Goal: Information Seeking & Learning: Learn about a topic

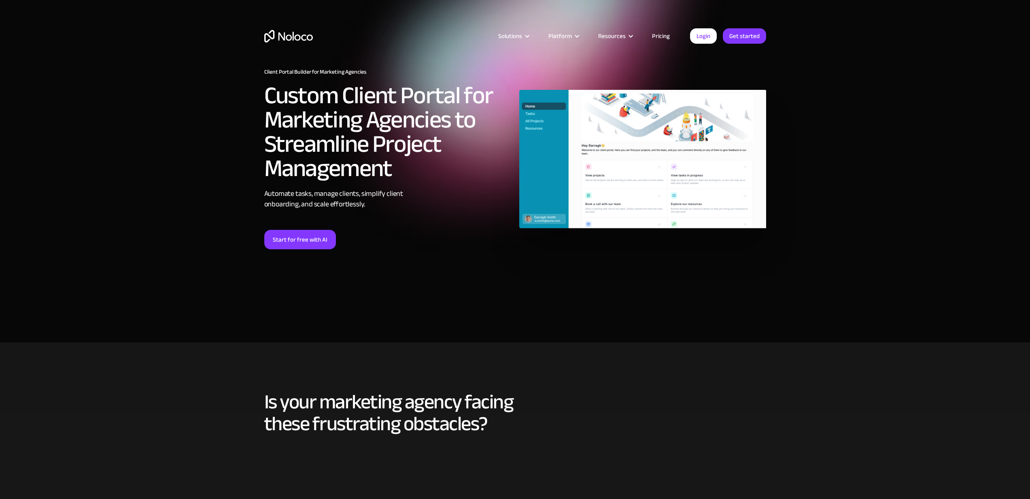
click at [670, 31] on link "Pricing" at bounding box center [661, 36] width 38 height 11
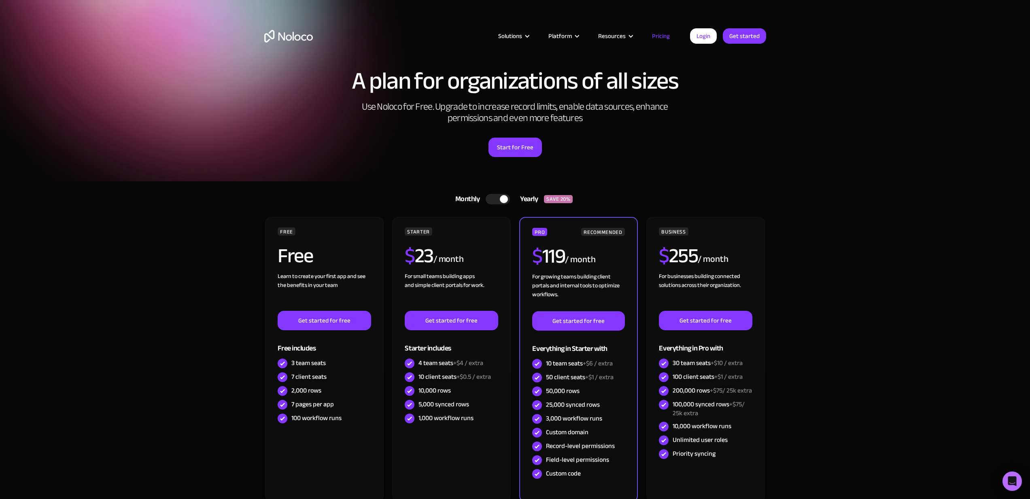
click at [287, 40] on img "home" at bounding box center [288, 36] width 49 height 13
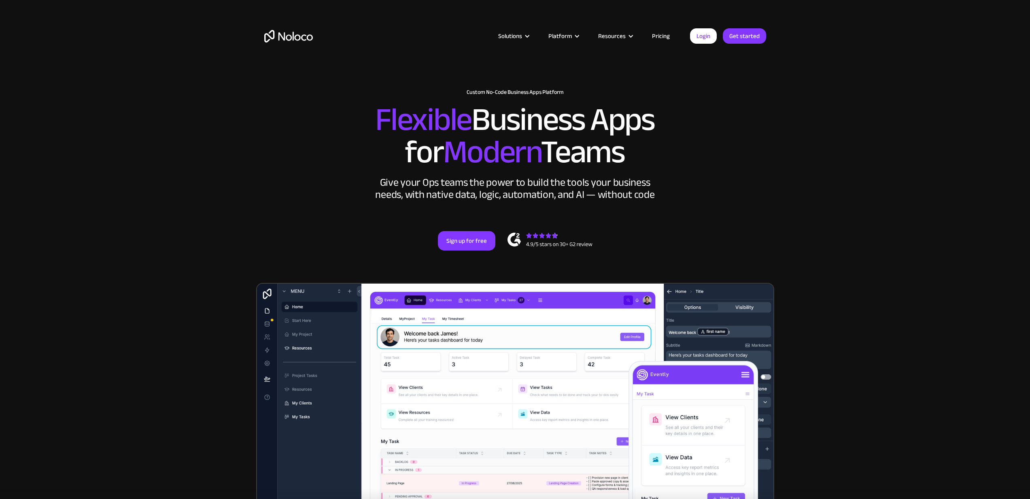
click at [223, 226] on section "New: Connect Noloco to Stripe Custom No-Code Business Apps Platform Flexible Bu…" at bounding box center [515, 325] width 1030 height 651
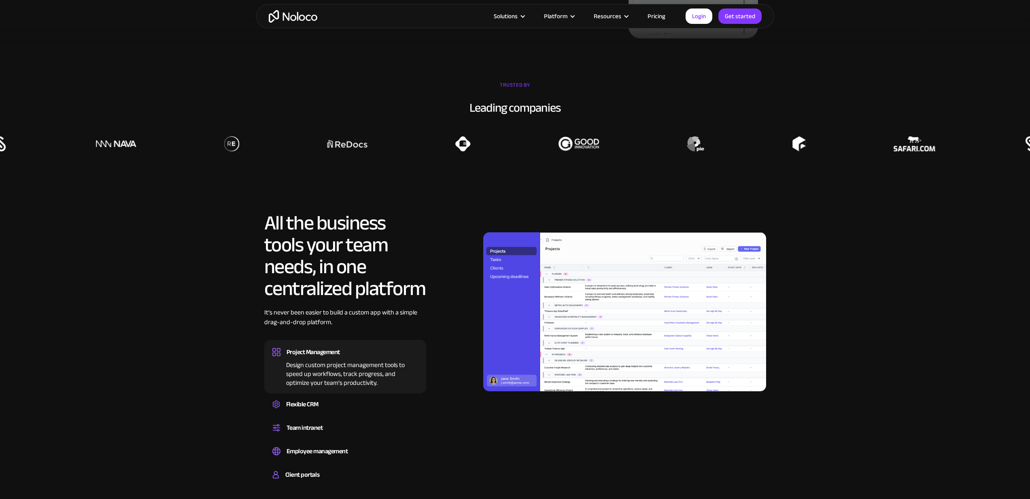
scroll to position [634, 0]
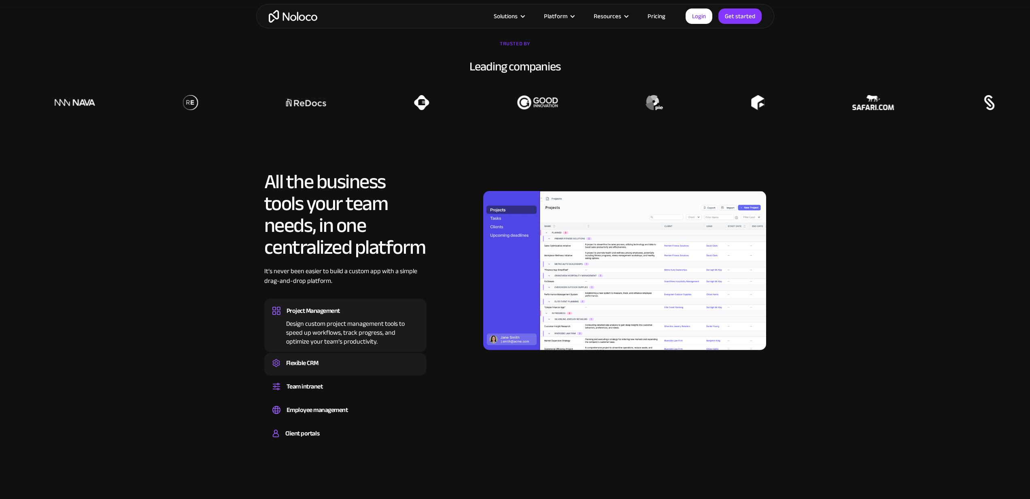
click at [314, 363] on div "Flexible CRM" at bounding box center [302, 363] width 32 height 12
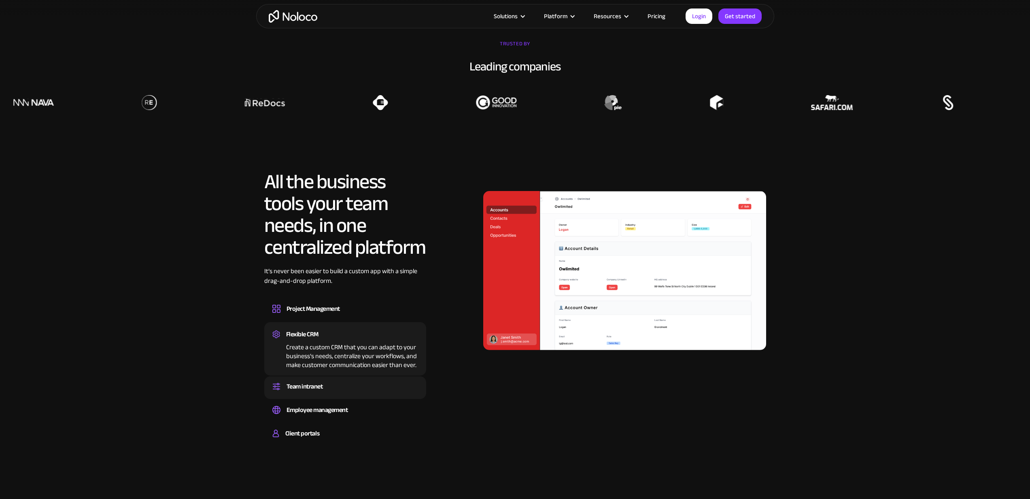
click at [316, 389] on div "Team intranet" at bounding box center [304, 386] width 36 height 12
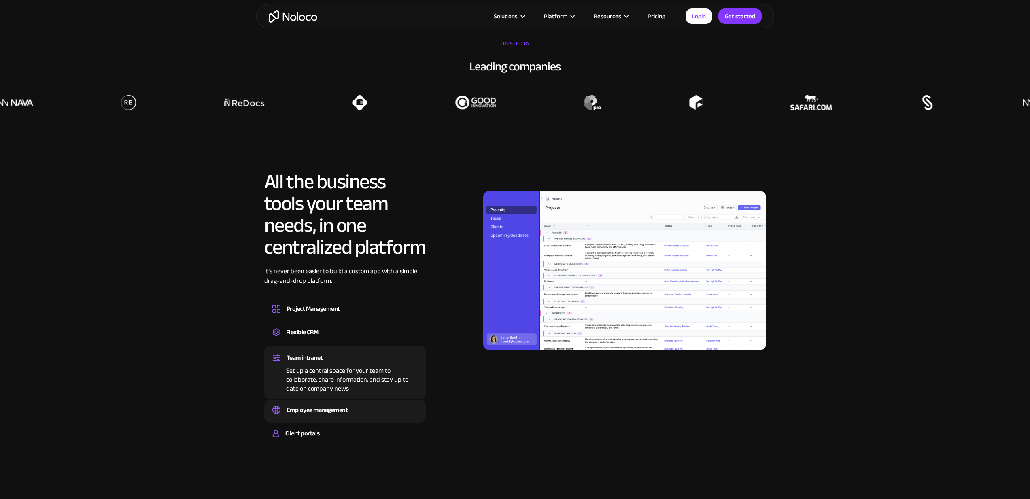
click at [312, 402] on div "Employee management Easily manage employee information, track performance, and …" at bounding box center [345, 411] width 162 height 23
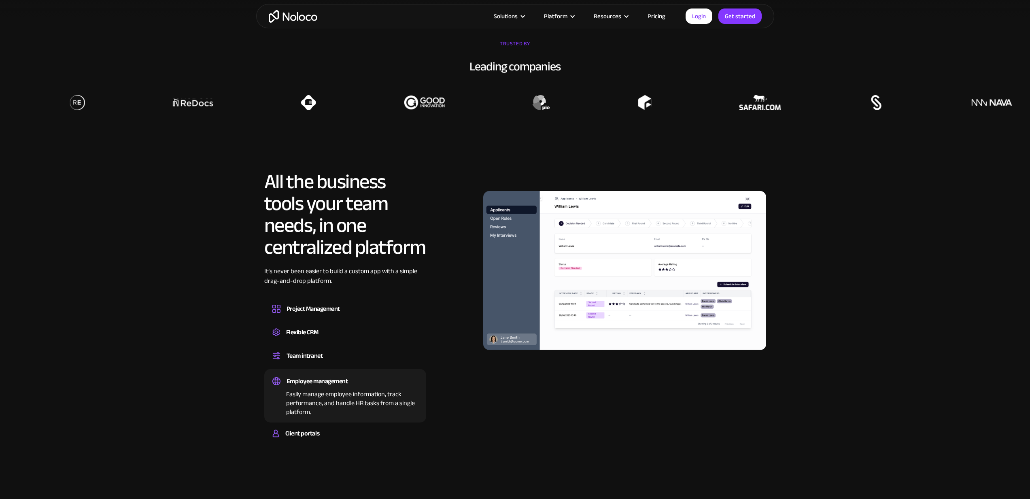
click at [337, 420] on div "Employee management Easily manage employee information, track performance, and …" at bounding box center [345, 395] width 162 height 53
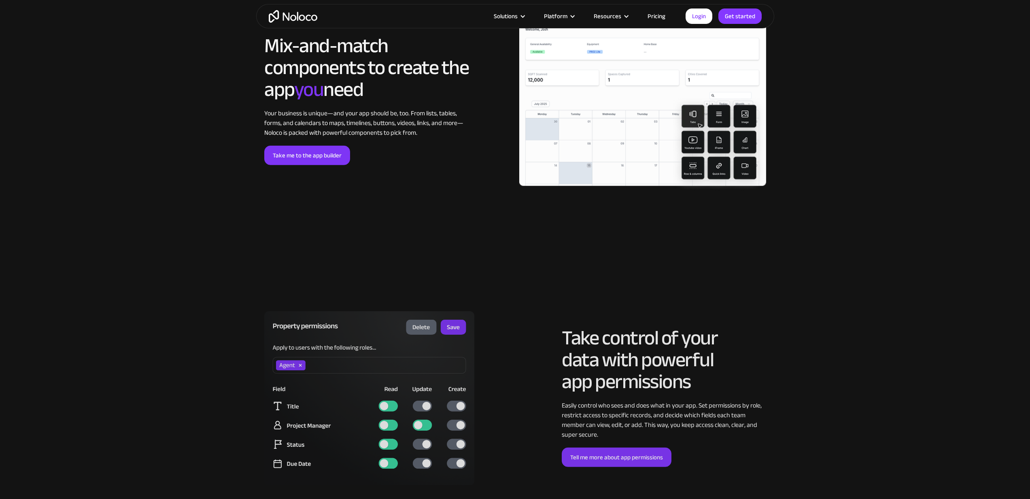
scroll to position [1639, 0]
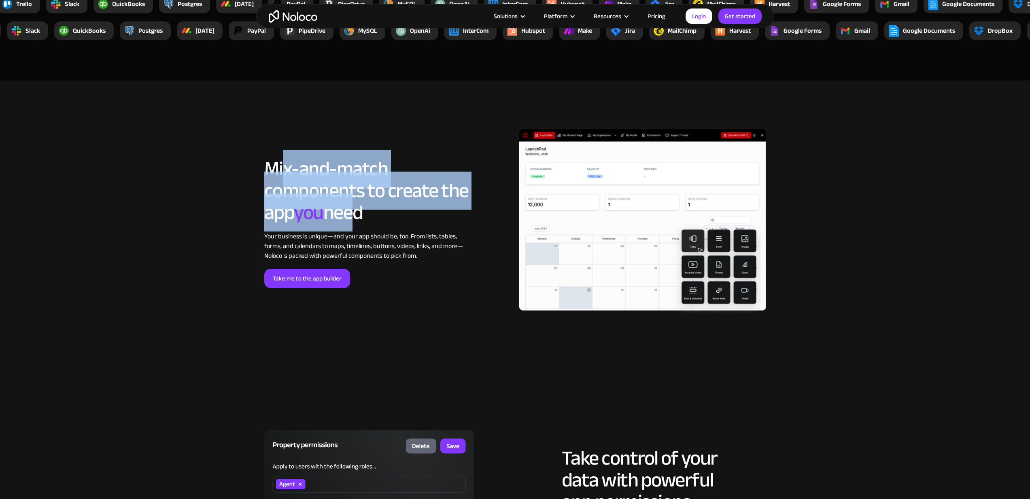
drag, startPoint x: 282, startPoint y: 174, endPoint x: 409, endPoint y: 203, distance: 130.3
click at [379, 198] on h2 "Mix-and-match components to create the app you need" at bounding box center [366, 191] width 204 height 66
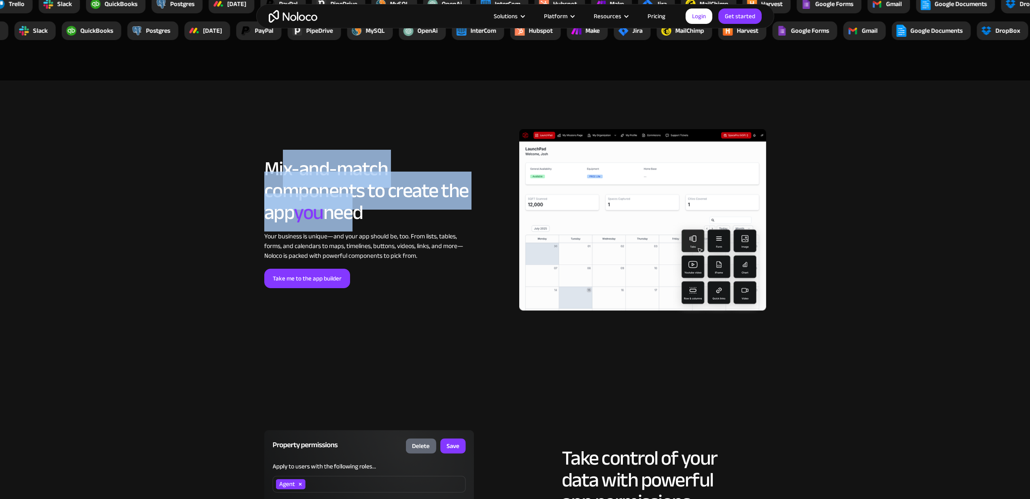
click at [411, 203] on h2 "Mix-and-match components to create the app you need" at bounding box center [366, 191] width 204 height 66
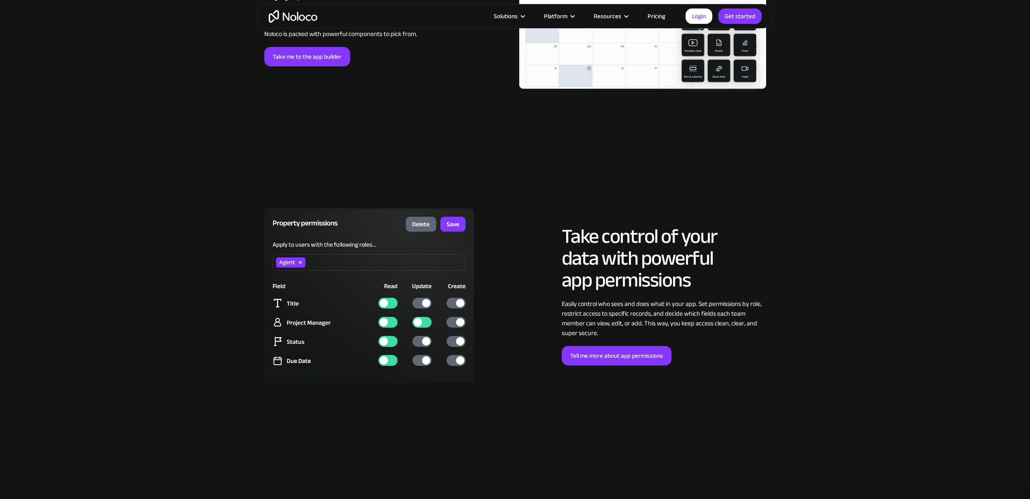
click at [535, 203] on div "LOREM IPSUM Take control of your data with powerful app permissions Easily cont…" at bounding box center [515, 303] width 518 height 206
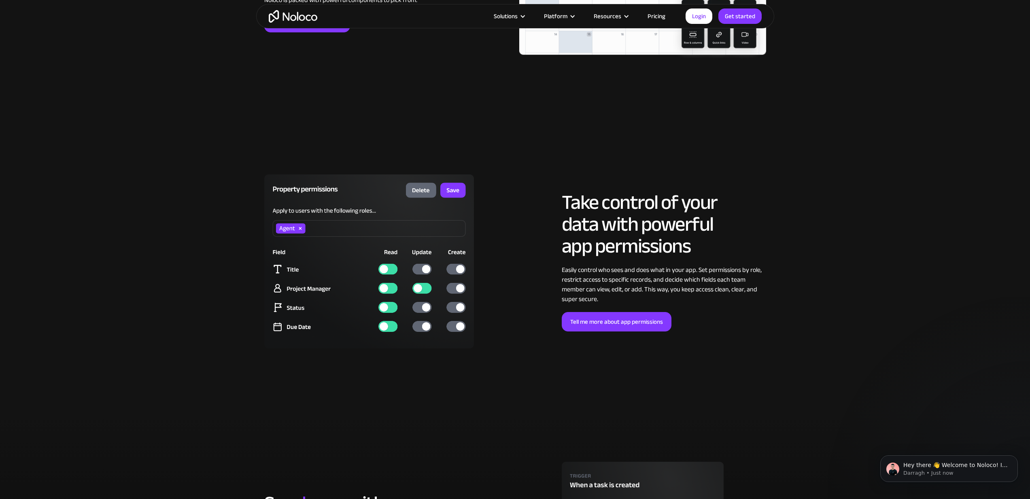
scroll to position [0, 0]
